Goal: Task Accomplishment & Management: Manage account settings

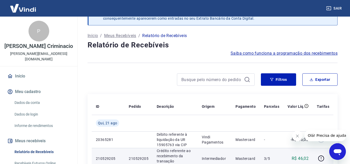
scroll to position [52, 0]
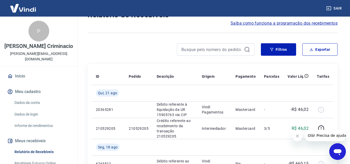
drag, startPoint x: 297, startPoint y: 134, endPoint x: 293, endPoint y: 135, distance: 4.0
click at [297, 134] on icon "Fechar mensagem da empresa" at bounding box center [297, 136] width 4 height 4
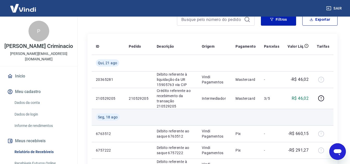
scroll to position [78, 0]
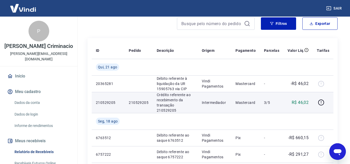
click at [112, 100] on p "210529205" at bounding box center [108, 102] width 25 height 5
copy p "210529205"
click at [312, 98] on td "R$ 46,02" at bounding box center [297, 102] width 29 height 21
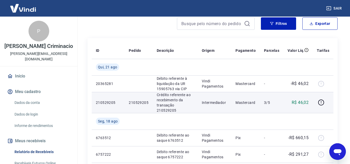
click at [307, 99] on p "R$ 46,02" at bounding box center [299, 102] width 17 height 6
click at [306, 99] on p "R$ 46,02" at bounding box center [299, 102] width 17 height 6
copy p "46,02"
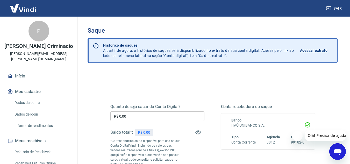
scroll to position [26, 0]
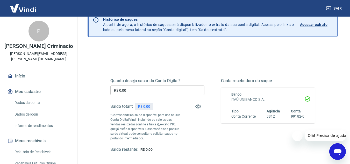
click at [298, 136] on icon "Fechar mensagem da empresa" at bounding box center [297, 136] width 4 height 4
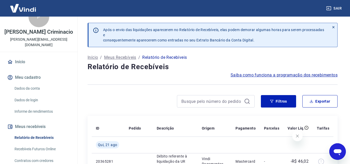
scroll to position [52, 0]
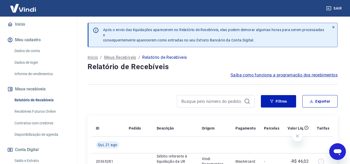
click at [295, 134] on icon "Fechar mensagem da empresa" at bounding box center [297, 136] width 4 height 4
